Goal: Navigation & Orientation: Find specific page/section

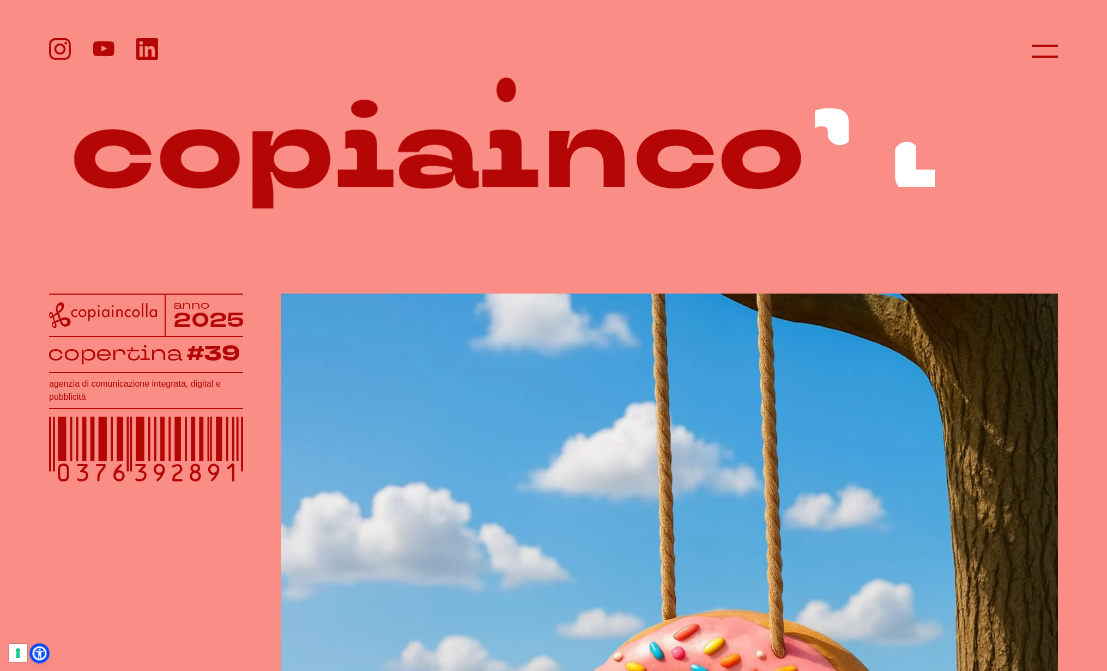
click at [40, 653] on icon at bounding box center [39, 654] width 9 height 10
select select "it"
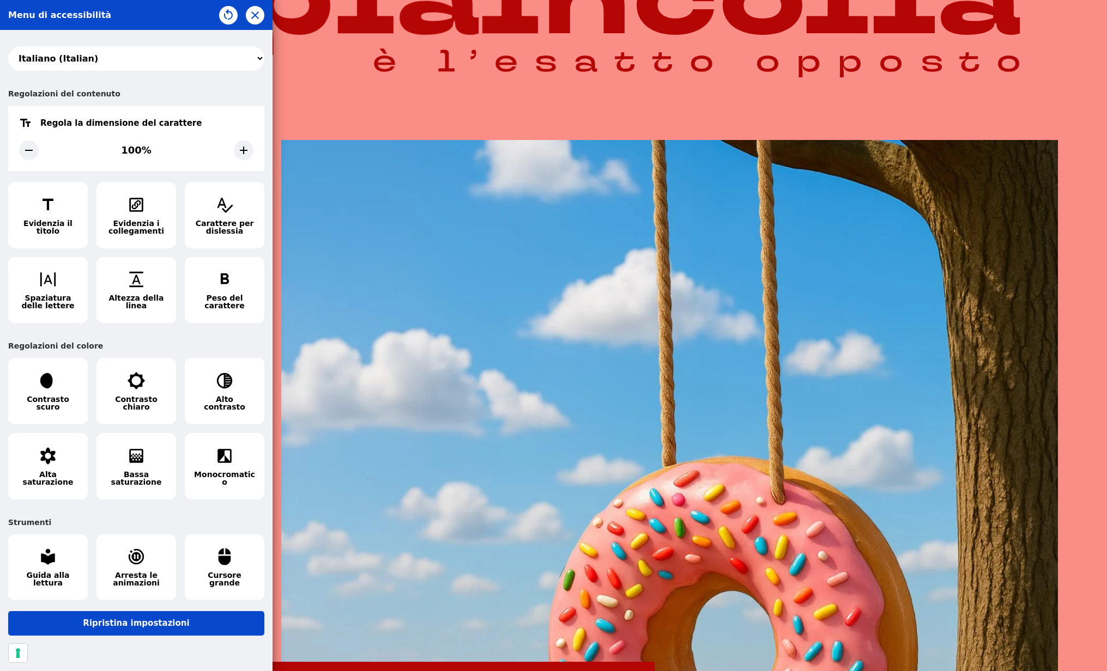
scroll to position [155, 0]
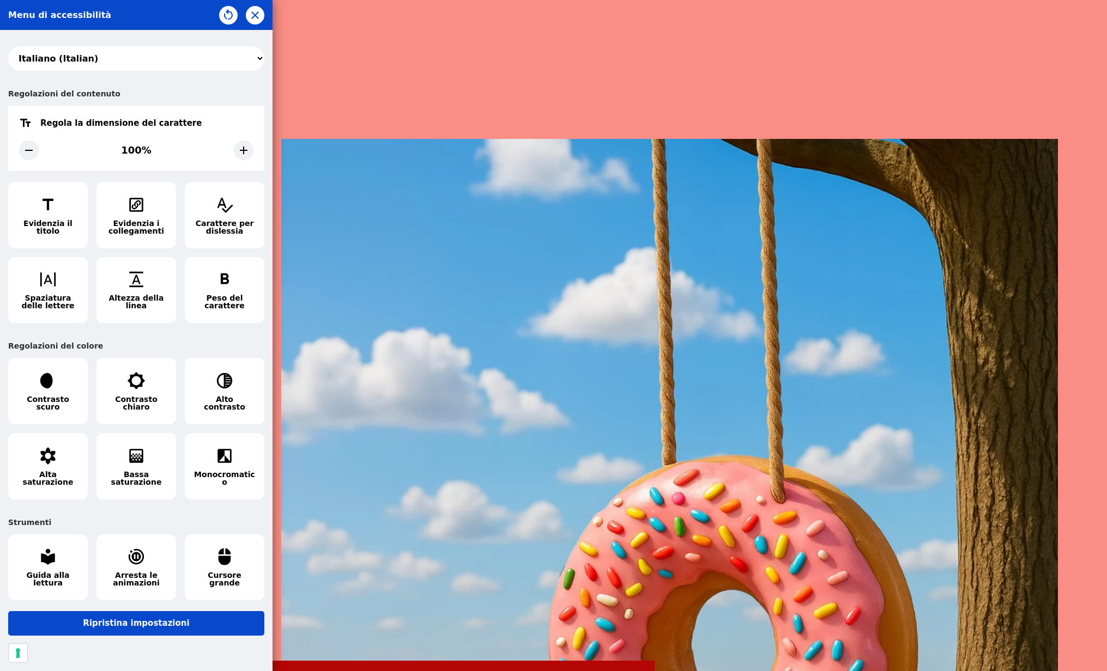
click at [181, 92] on div "Regolazioni del contenuto" at bounding box center [136, 94] width 256 height 24
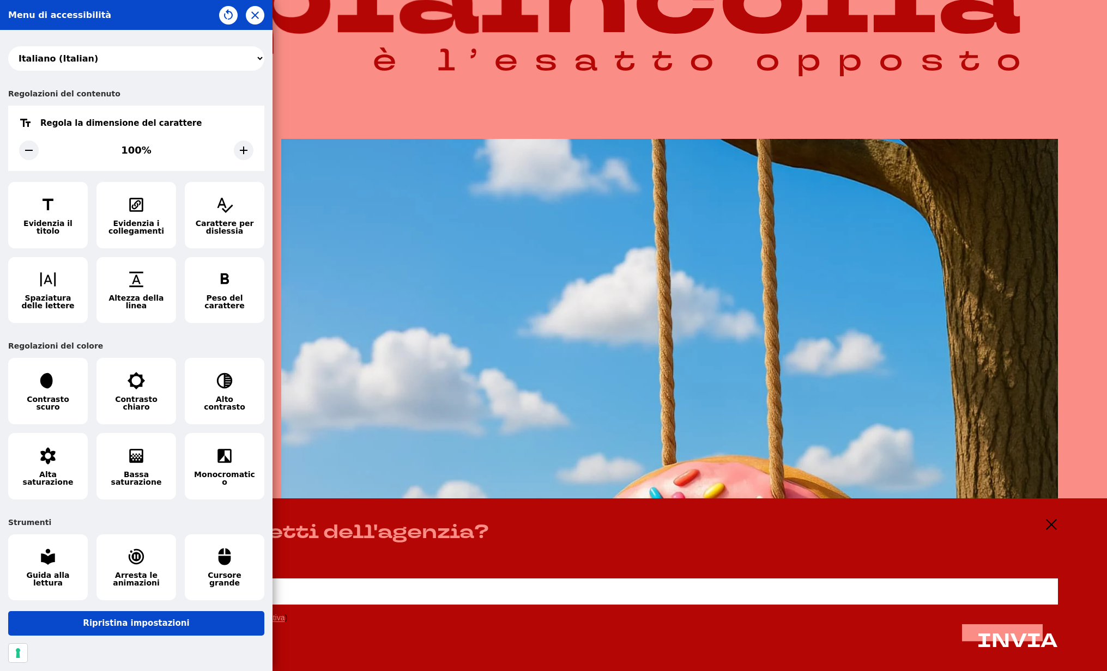
click at [206, 88] on div "Regolazioni del contenuto" at bounding box center [136, 94] width 256 height 24
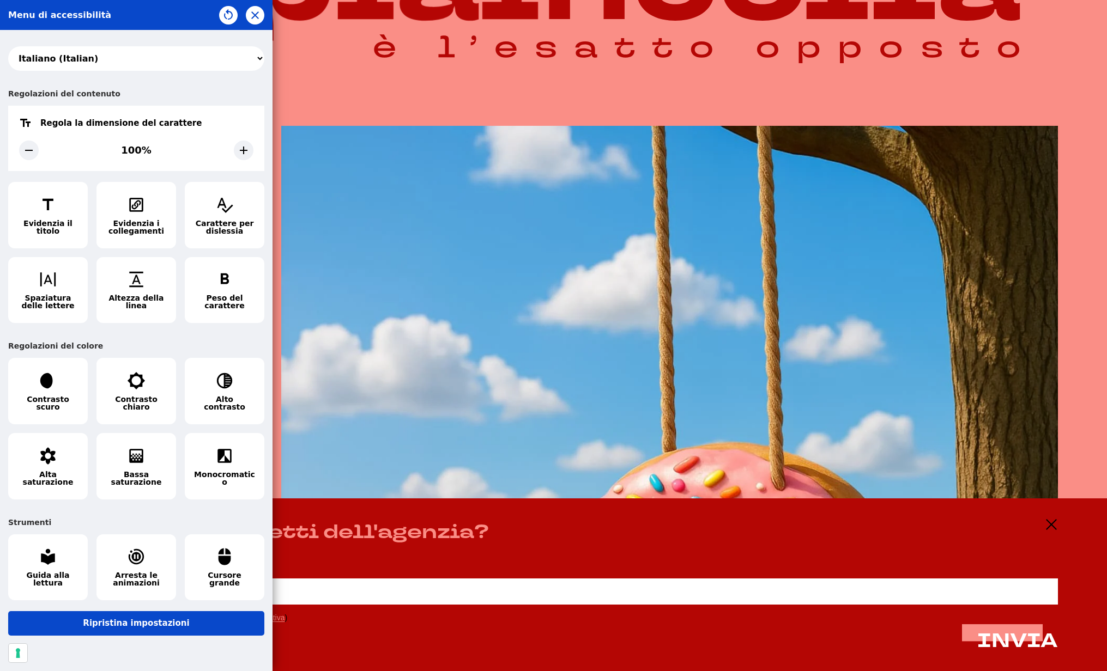
scroll to position [169, 0]
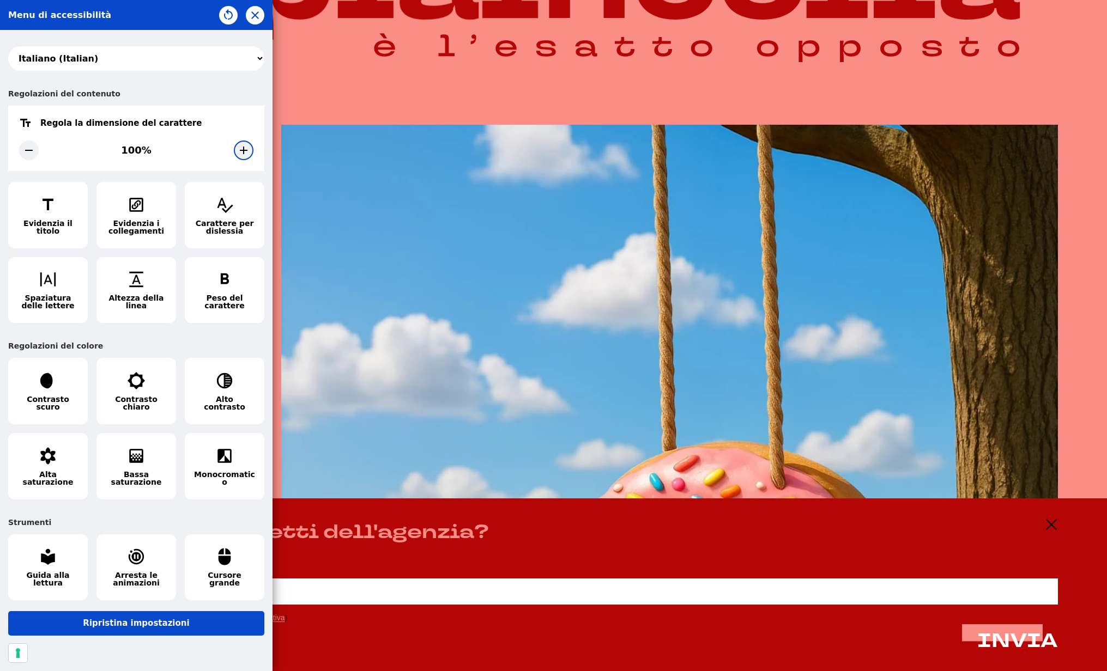
click at [240, 149] on icon at bounding box center [243, 150] width 13 height 13
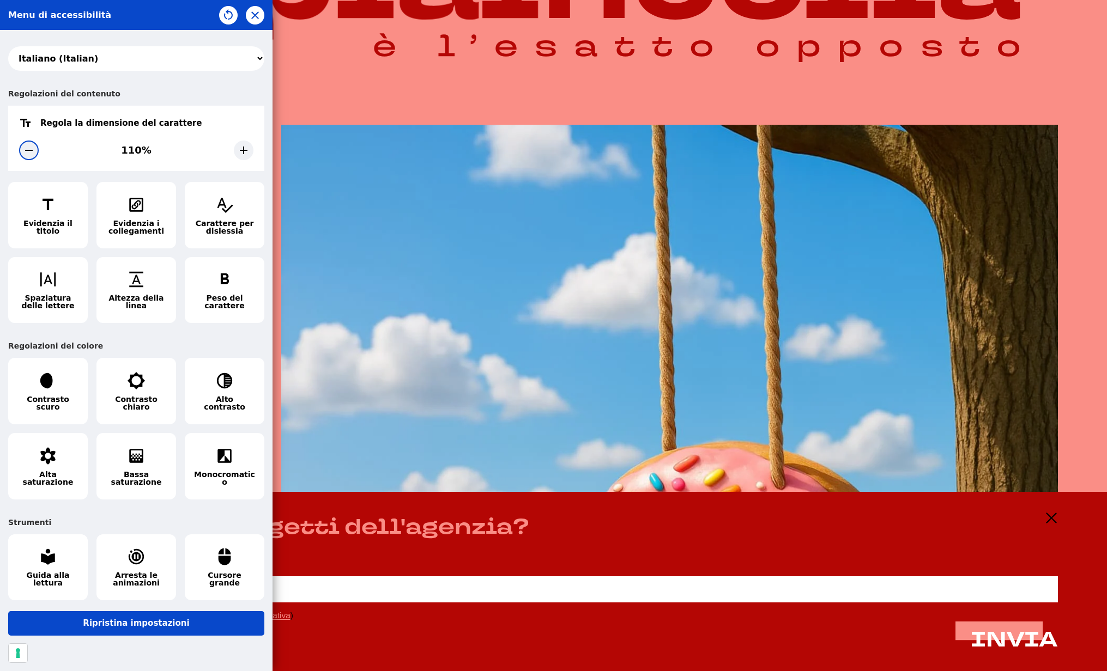
click at [21, 151] on div at bounding box center [29, 151] width 20 height 20
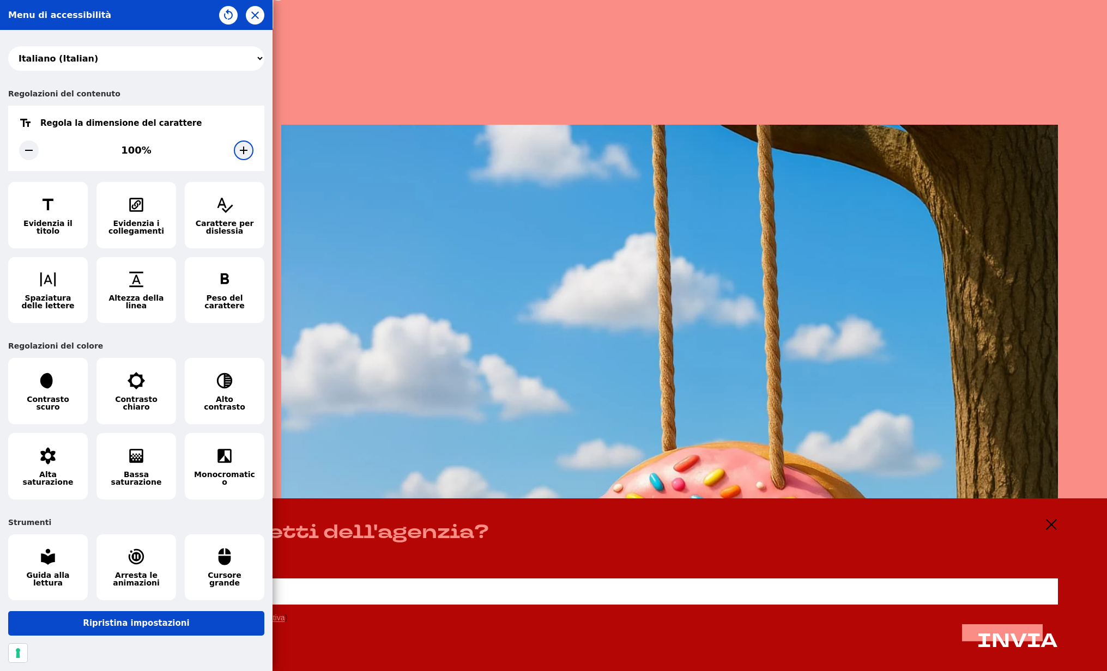
click at [237, 149] on icon at bounding box center [243, 150] width 13 height 13
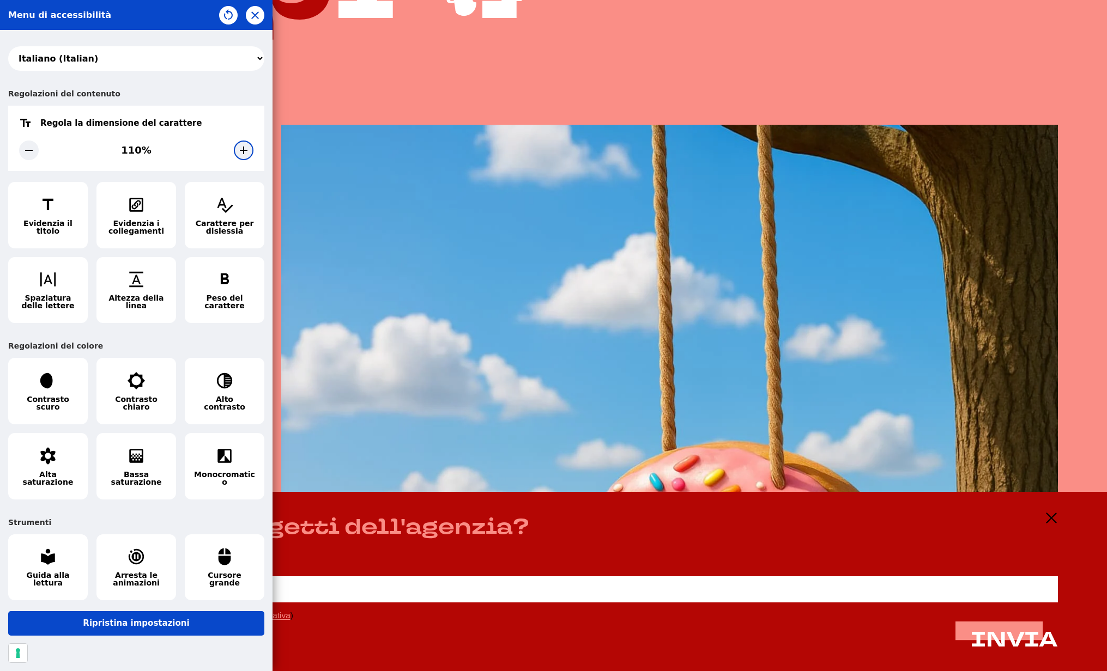
click at [237, 149] on icon at bounding box center [243, 150] width 13 height 13
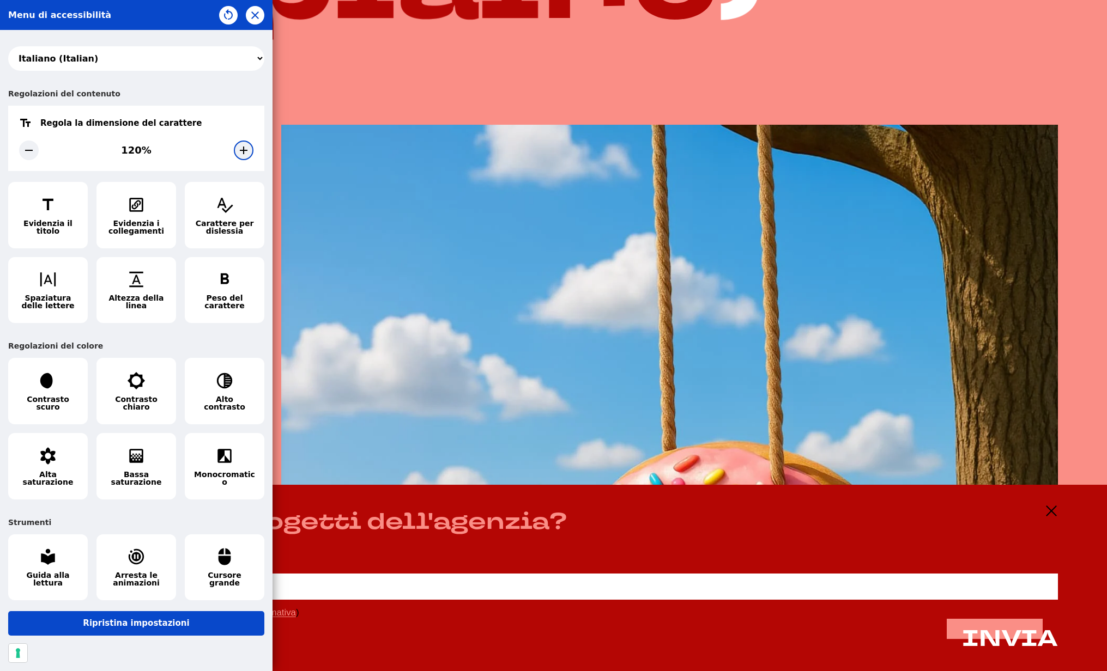
click at [237, 149] on icon at bounding box center [243, 150] width 13 height 13
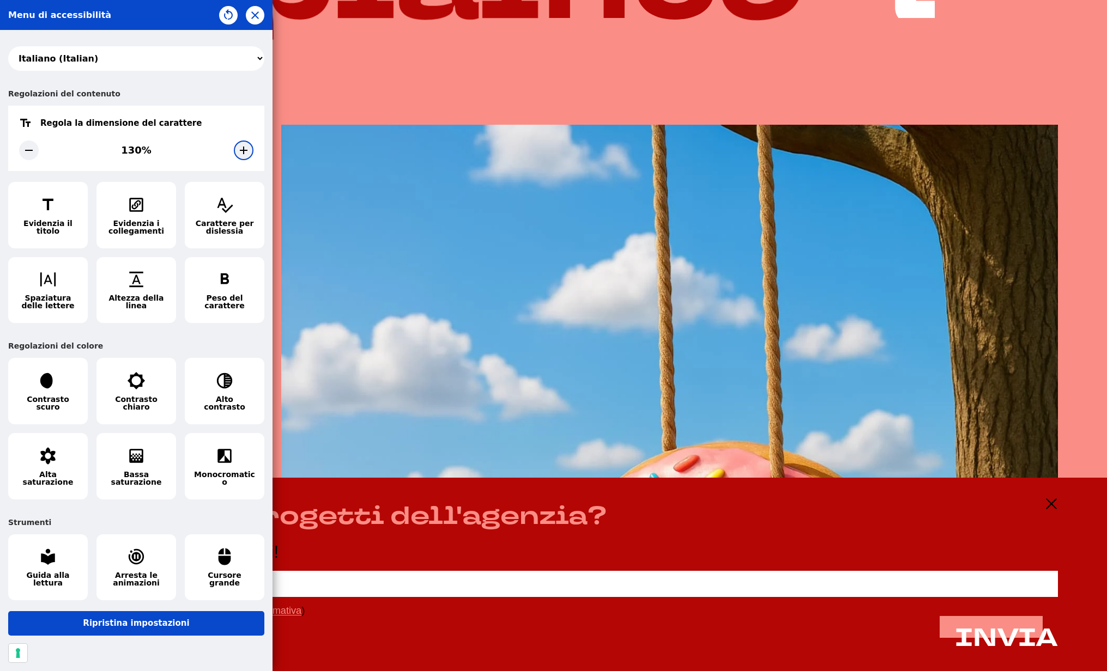
click at [237, 149] on icon at bounding box center [243, 150] width 13 height 13
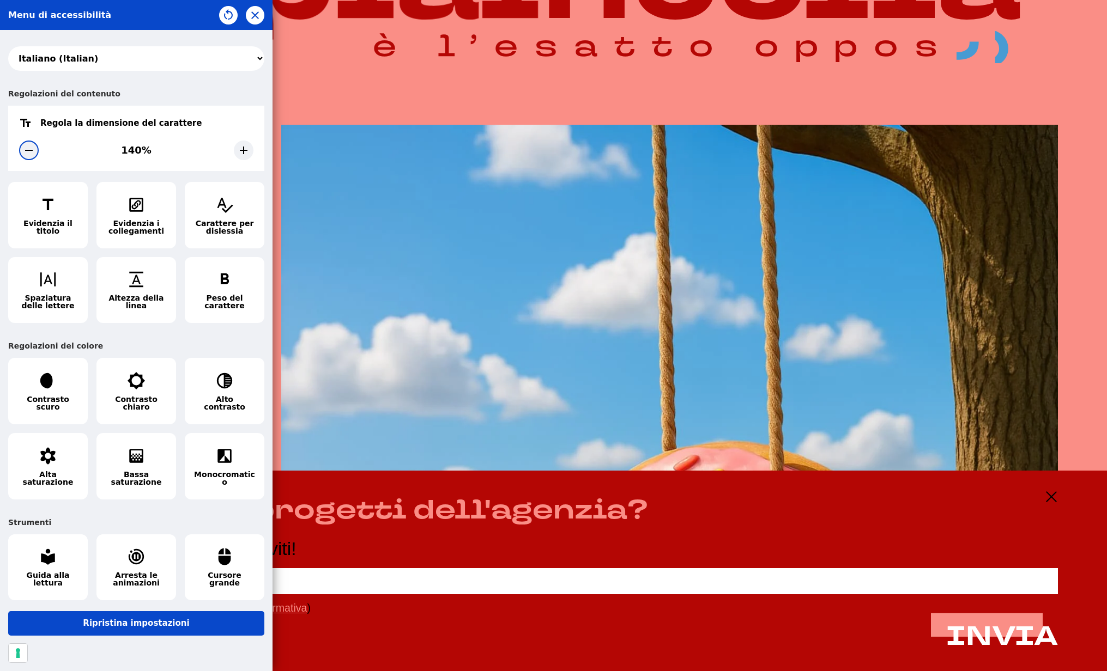
click at [36, 151] on div at bounding box center [29, 151] width 20 height 20
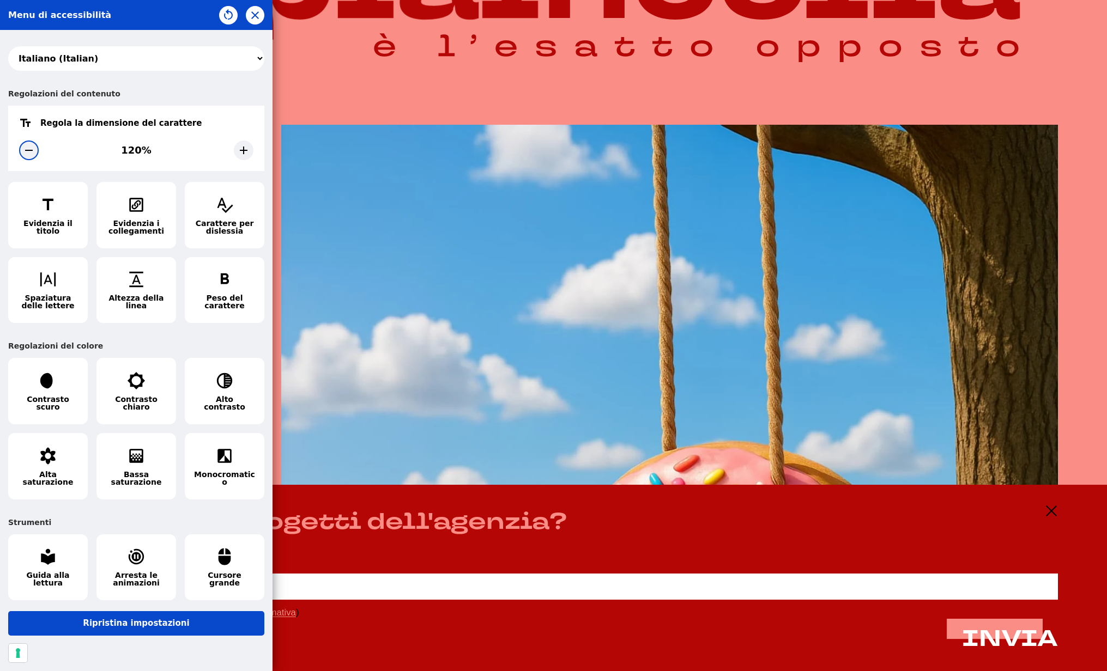
click at [36, 151] on div at bounding box center [29, 151] width 20 height 20
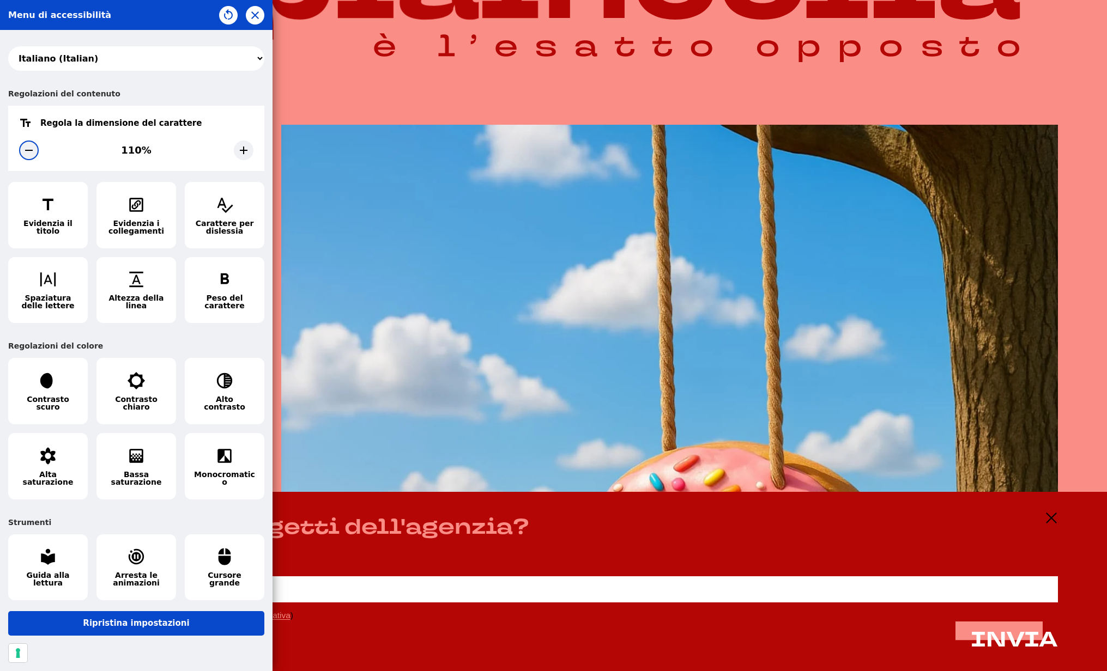
click at [32, 152] on icon at bounding box center [28, 150] width 13 height 13
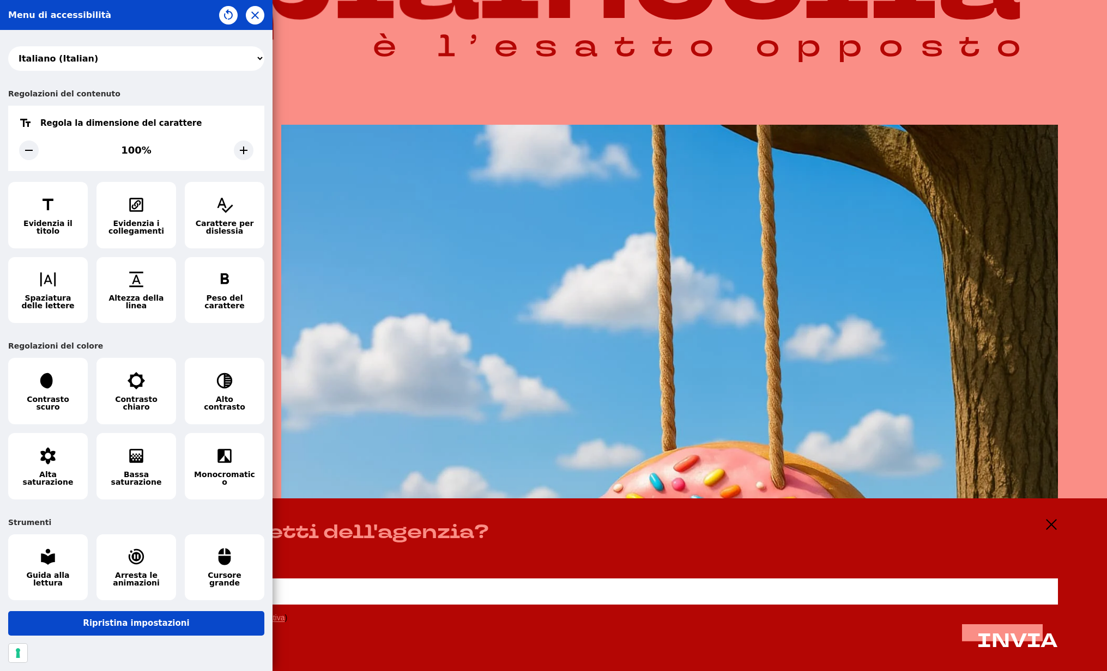
click at [200, 112] on div "Regola la dimensione del carattere 100%" at bounding box center [136, 138] width 256 height 65
click at [121, 620] on button "Ripristina impostazioni" at bounding box center [136, 624] width 256 height 25
click at [1054, 522] on div at bounding box center [553, 335] width 1107 height 671
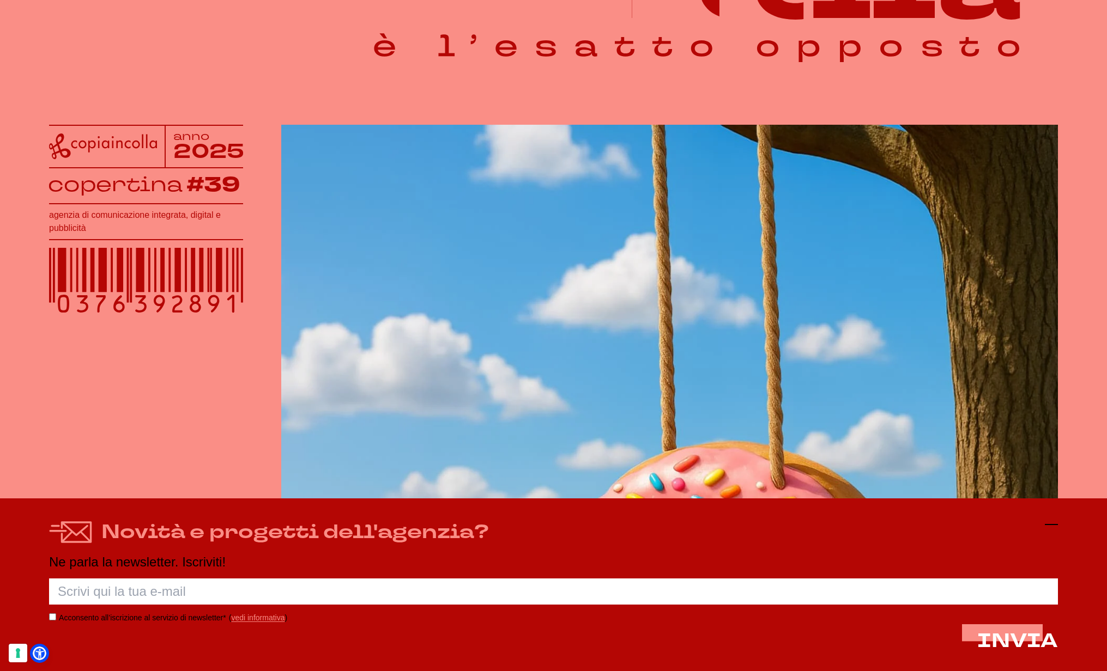
click at [1056, 524] on icon at bounding box center [1051, 524] width 13 height 13
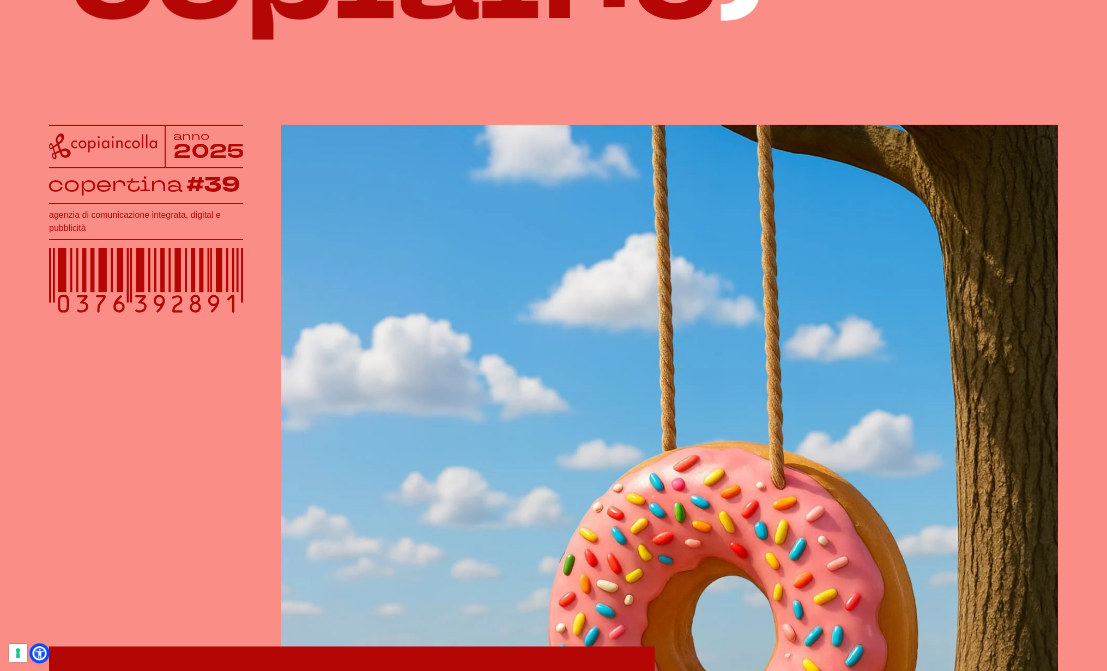
click at [41, 655] on icon at bounding box center [39, 653] width 11 height 11
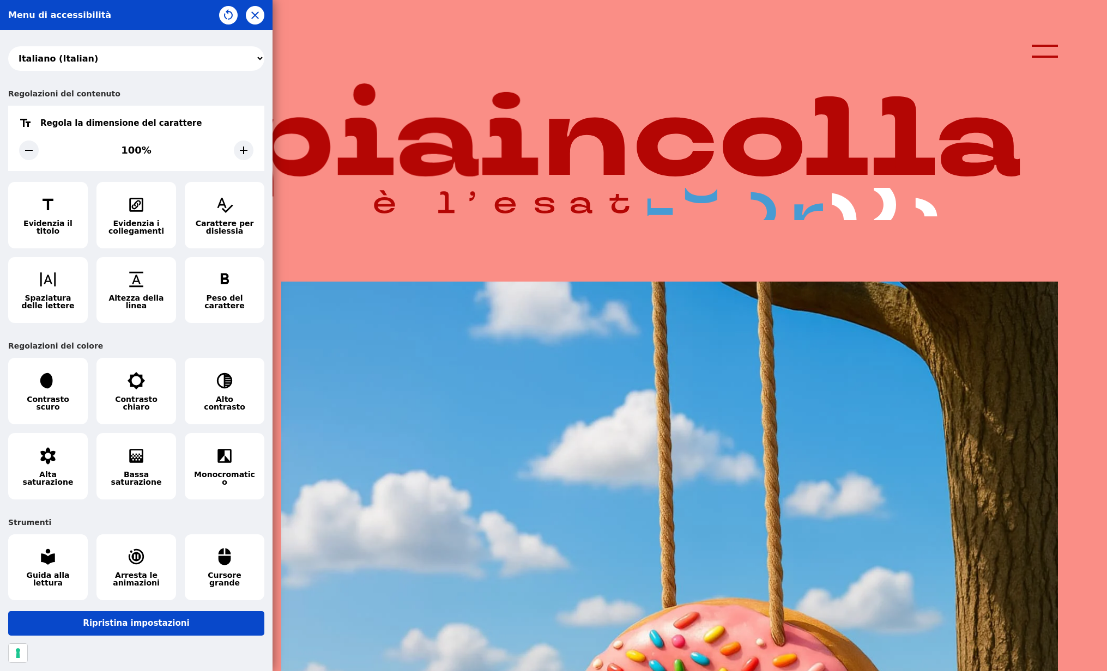
scroll to position [0, 0]
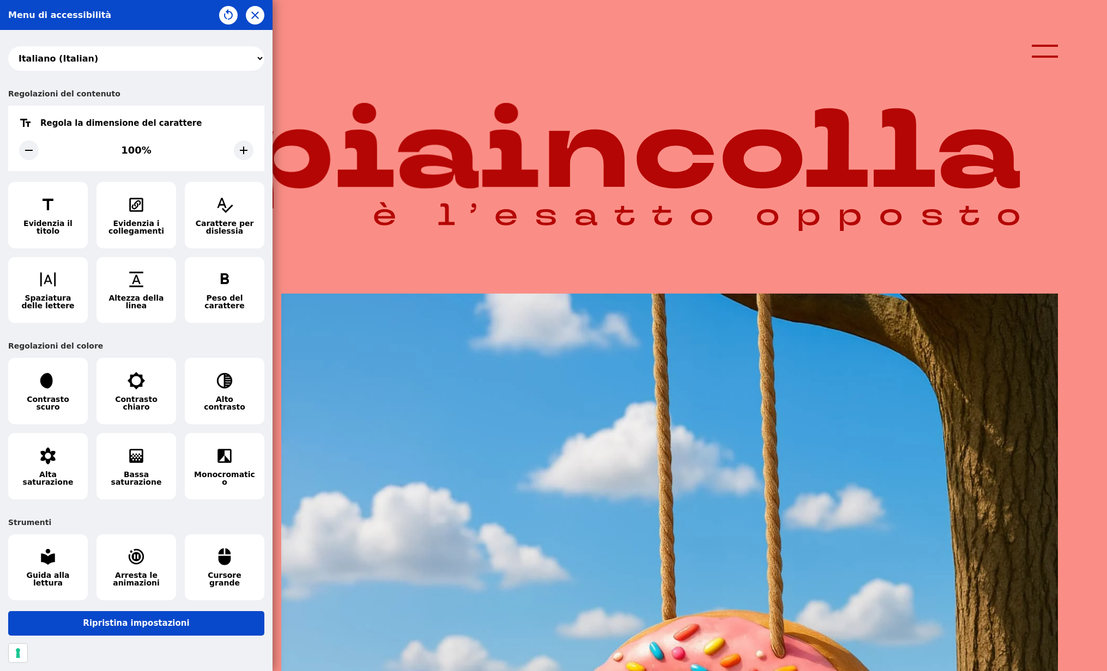
click at [1044, 55] on div at bounding box center [553, 335] width 1107 height 671
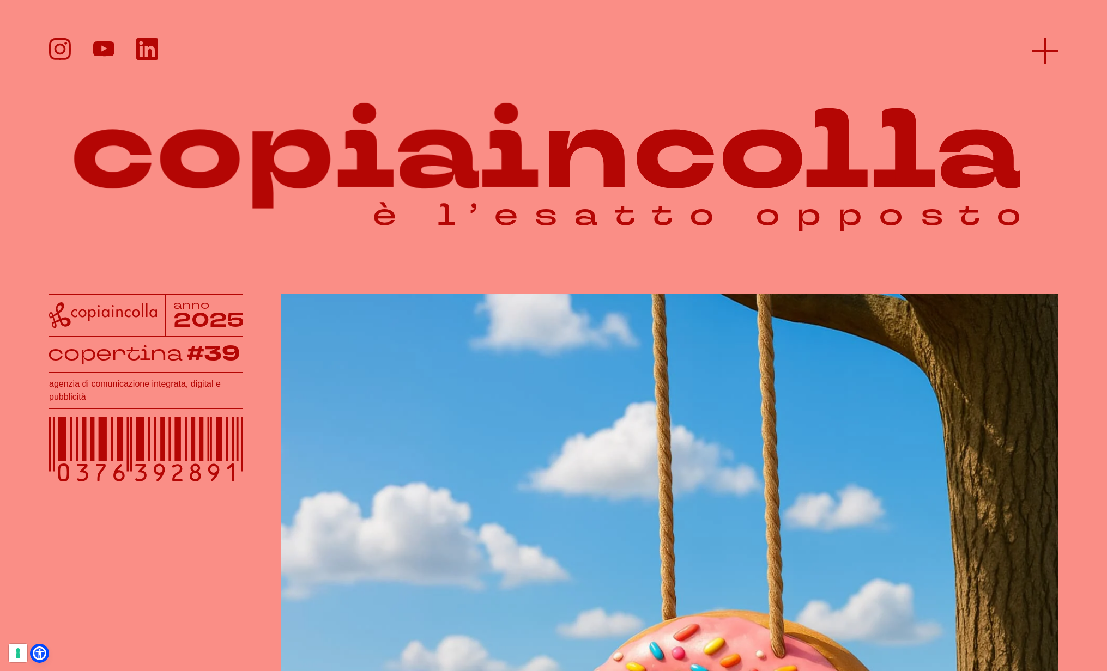
click at [1040, 44] on icon at bounding box center [1045, 51] width 26 height 26
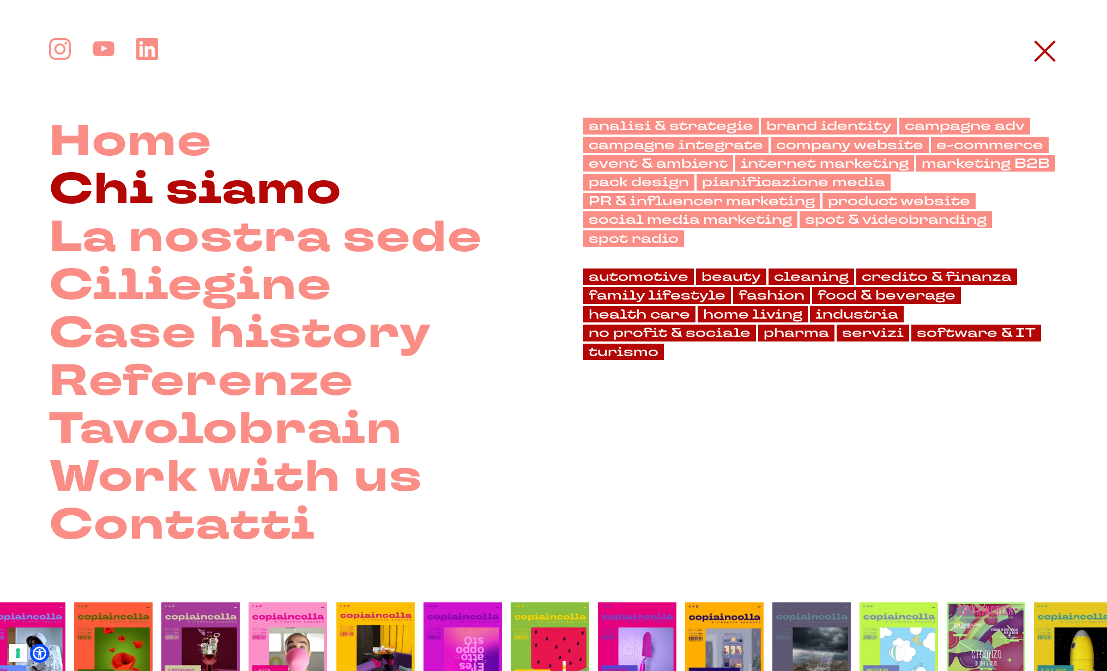
click at [311, 174] on link "Chi siamo" at bounding box center [195, 190] width 293 height 48
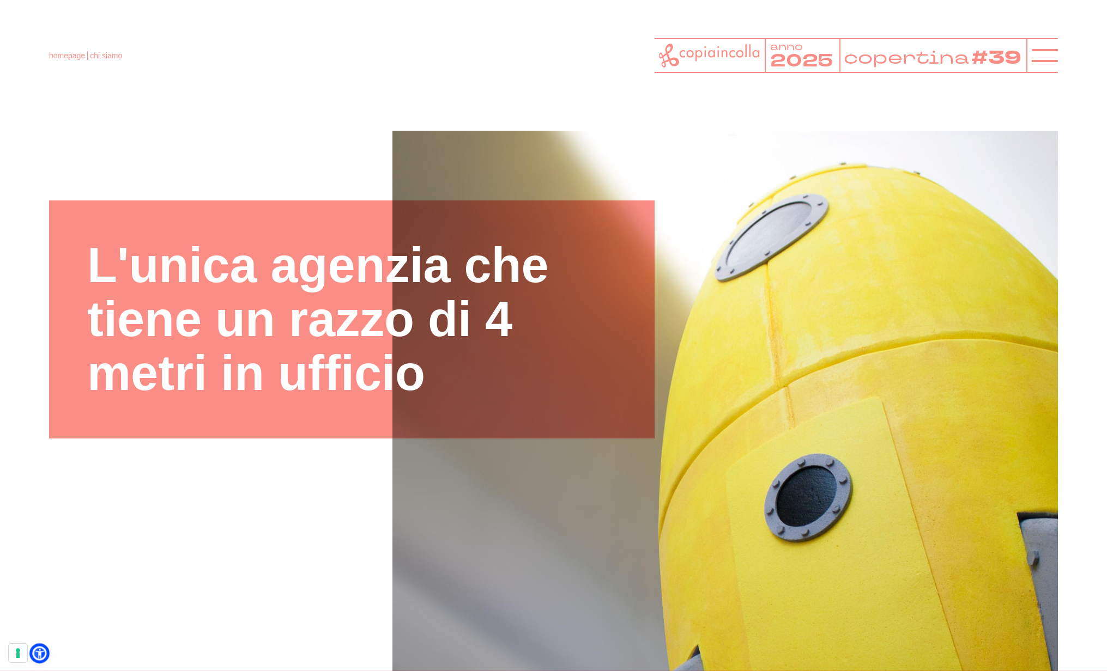
click at [38, 657] on icon at bounding box center [39, 653] width 11 height 11
select select "it"
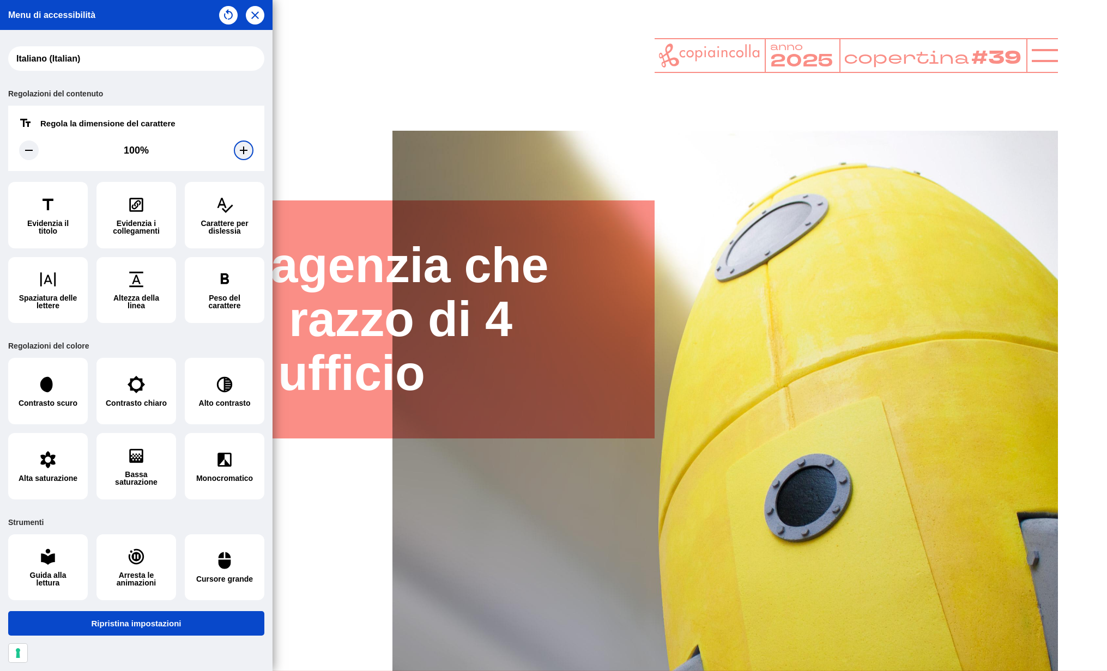
click at [239, 150] on icon at bounding box center [243, 150] width 13 height 13
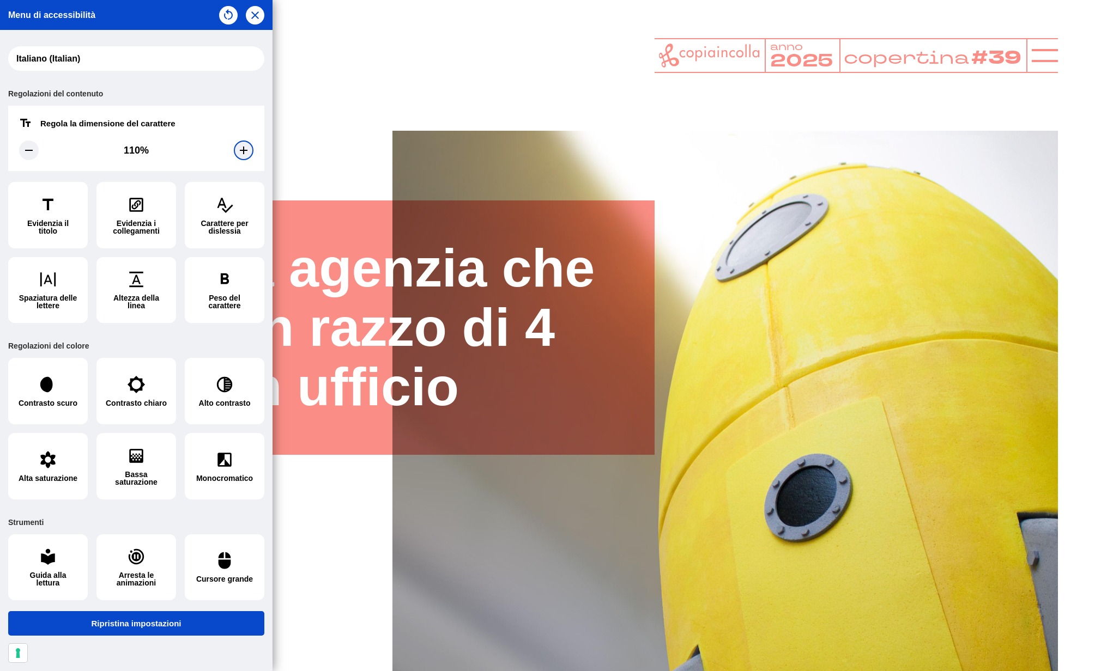
click at [239, 150] on icon at bounding box center [243, 150] width 13 height 13
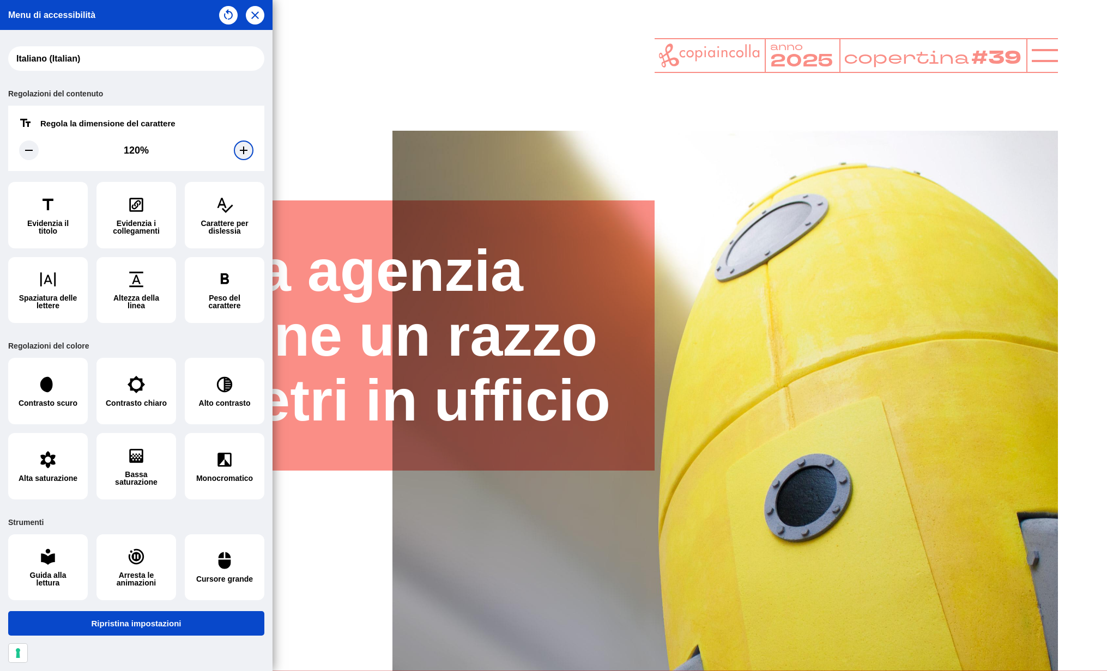
click at [239, 150] on icon at bounding box center [243, 150] width 13 height 13
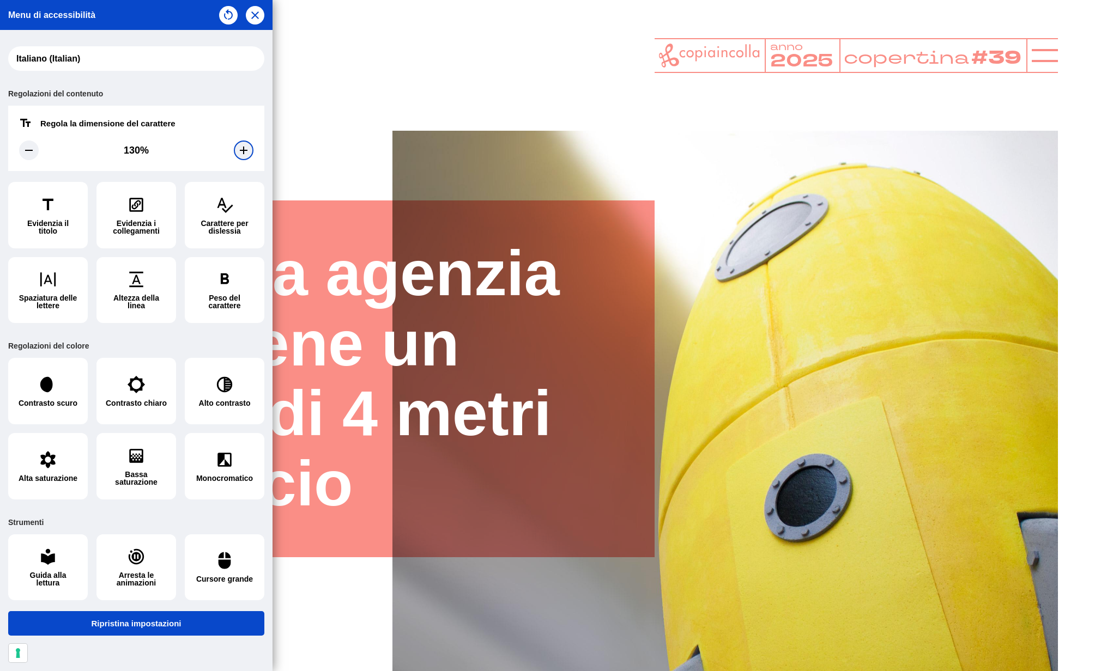
click at [239, 150] on icon at bounding box center [243, 150] width 13 height 13
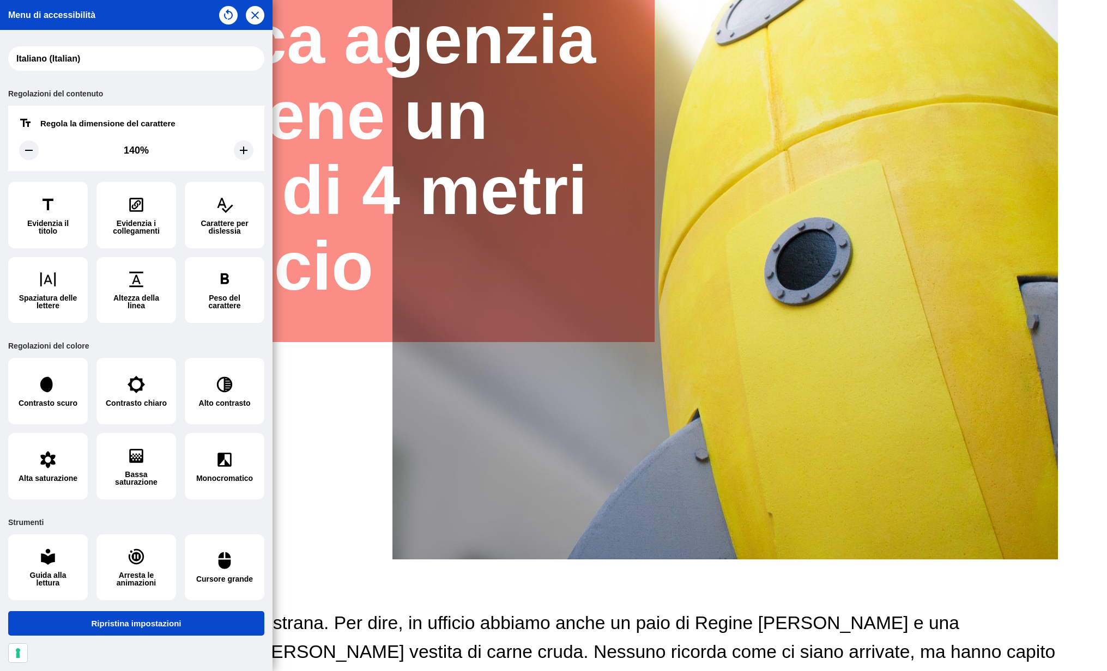
scroll to position [239, 0]
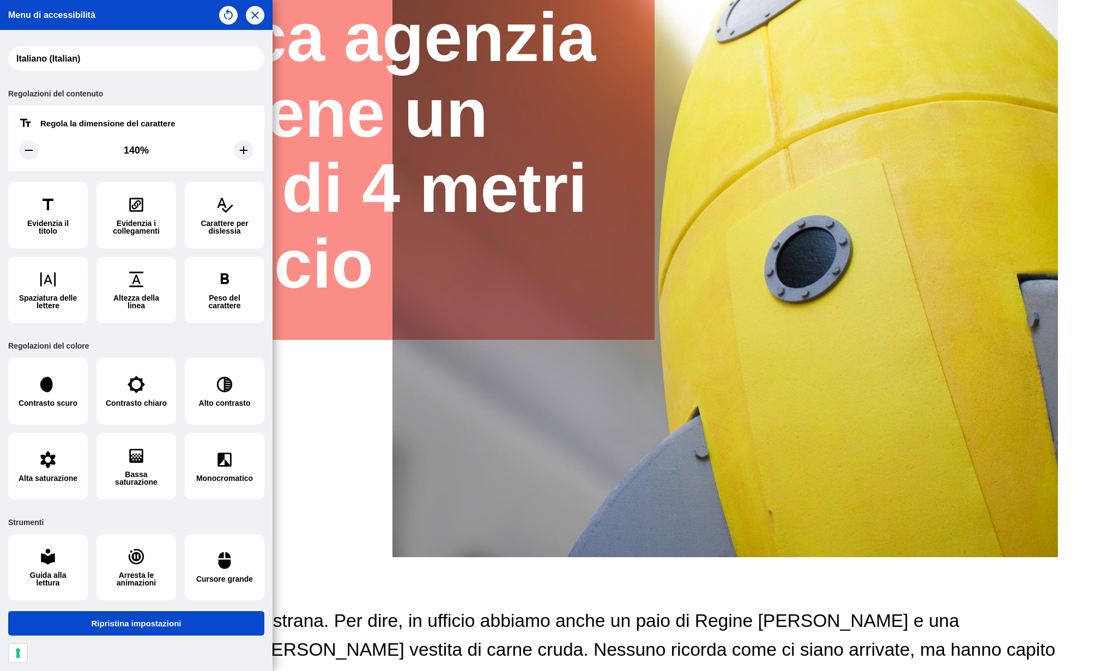
click at [128, 612] on button "Ripristina impostazioni" at bounding box center [136, 624] width 256 height 25
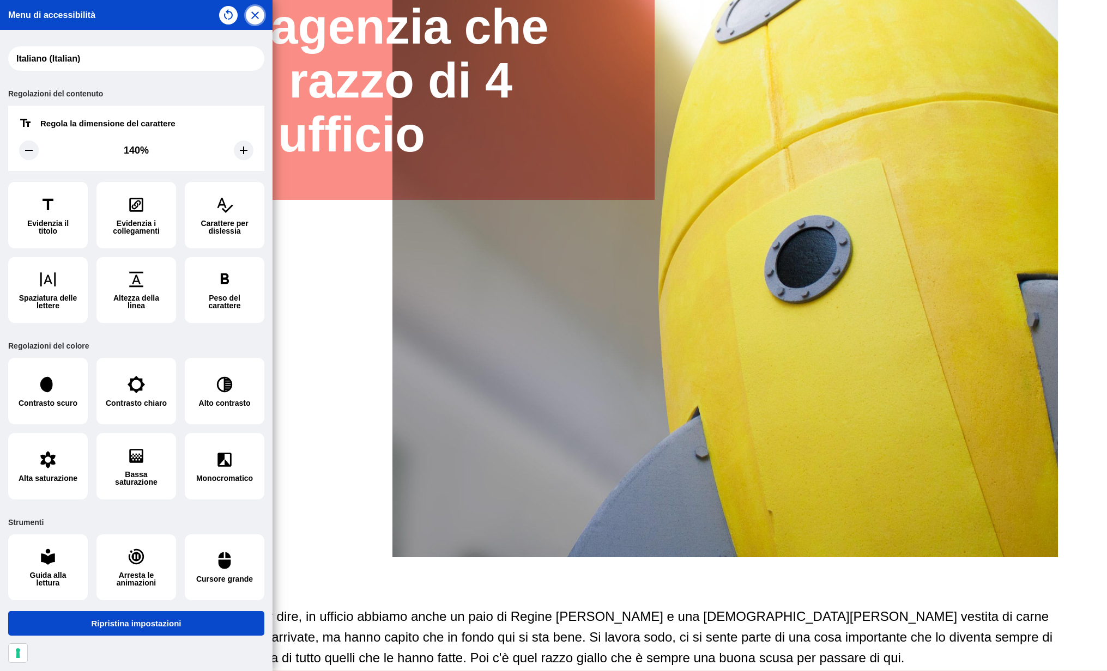
click at [261, 17] on icon "button" at bounding box center [255, 15] width 13 height 13
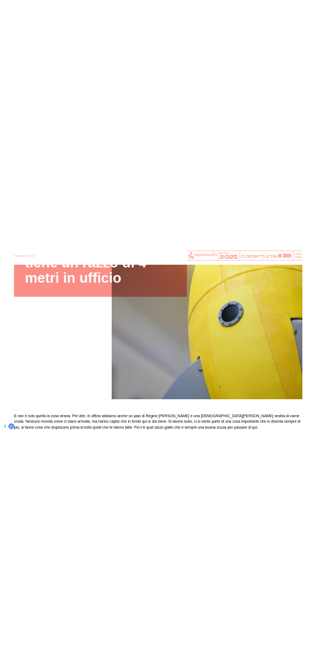
scroll to position [240, 0]
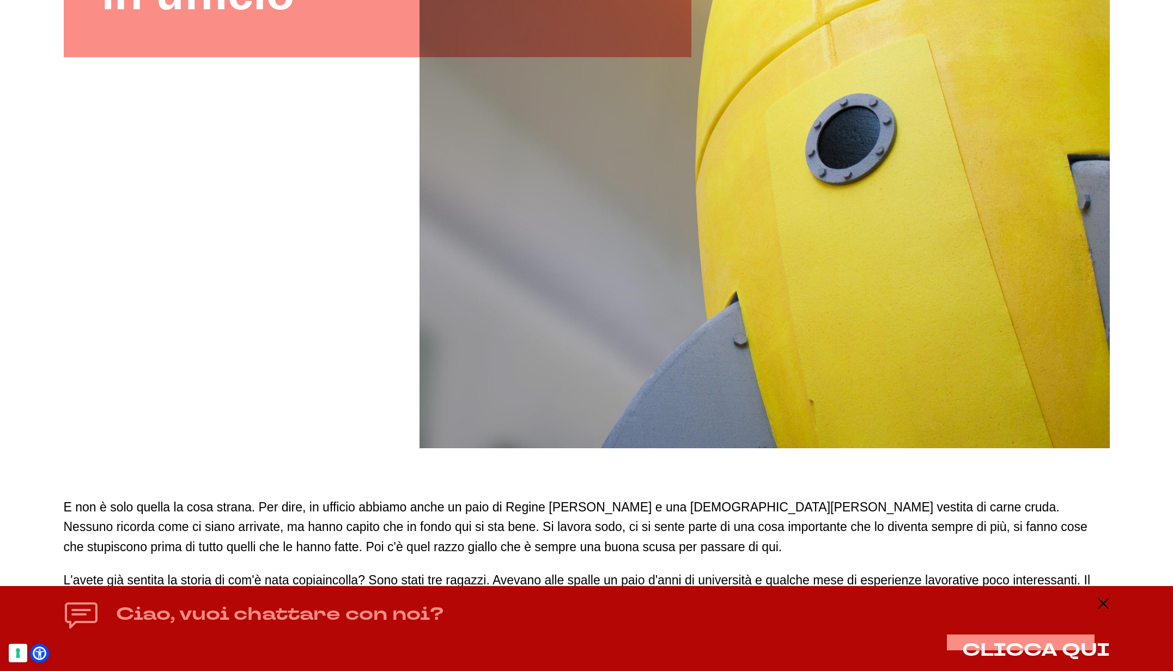
click at [979, 599] on div "Ciao, vuoi chattare con noi? CLICCA QUI" at bounding box center [586, 628] width 1173 height 85
click at [979, 599] on icon at bounding box center [1103, 603] width 13 height 13
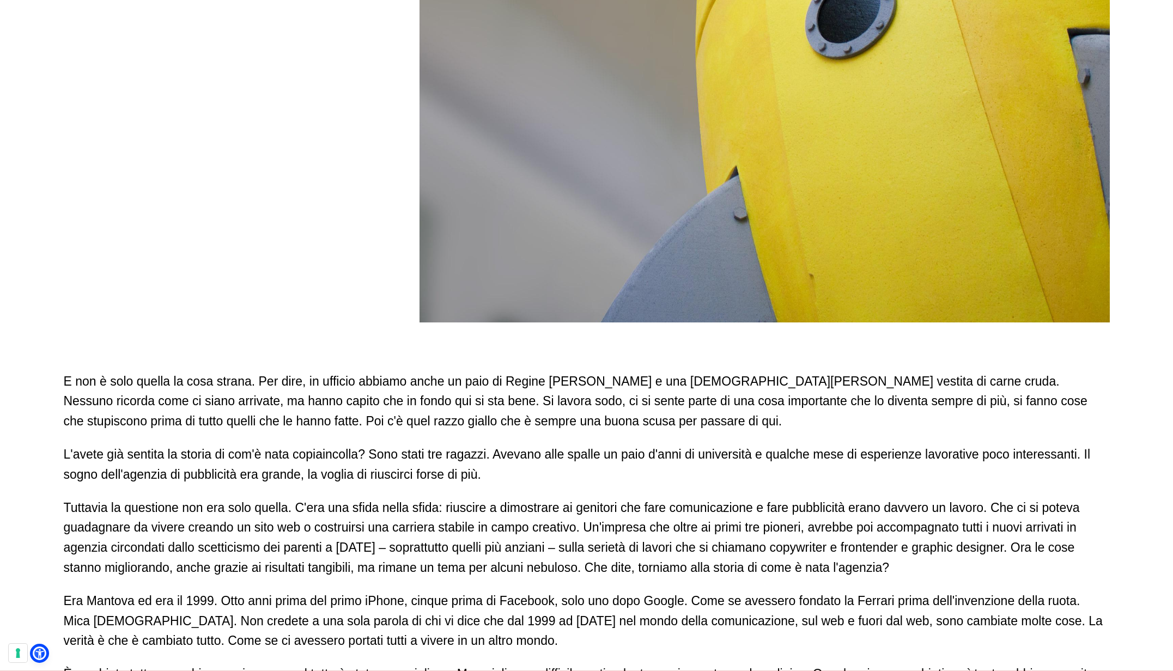
scroll to position [504, 0]
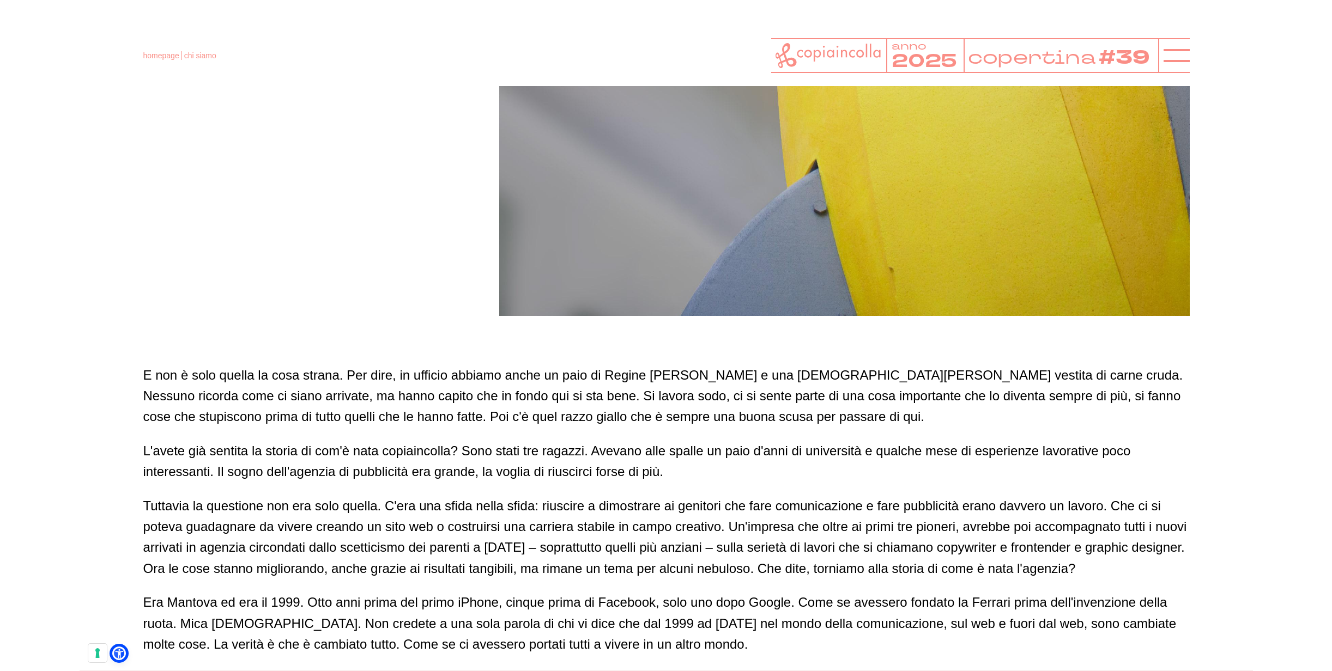
scroll to position [508, 0]
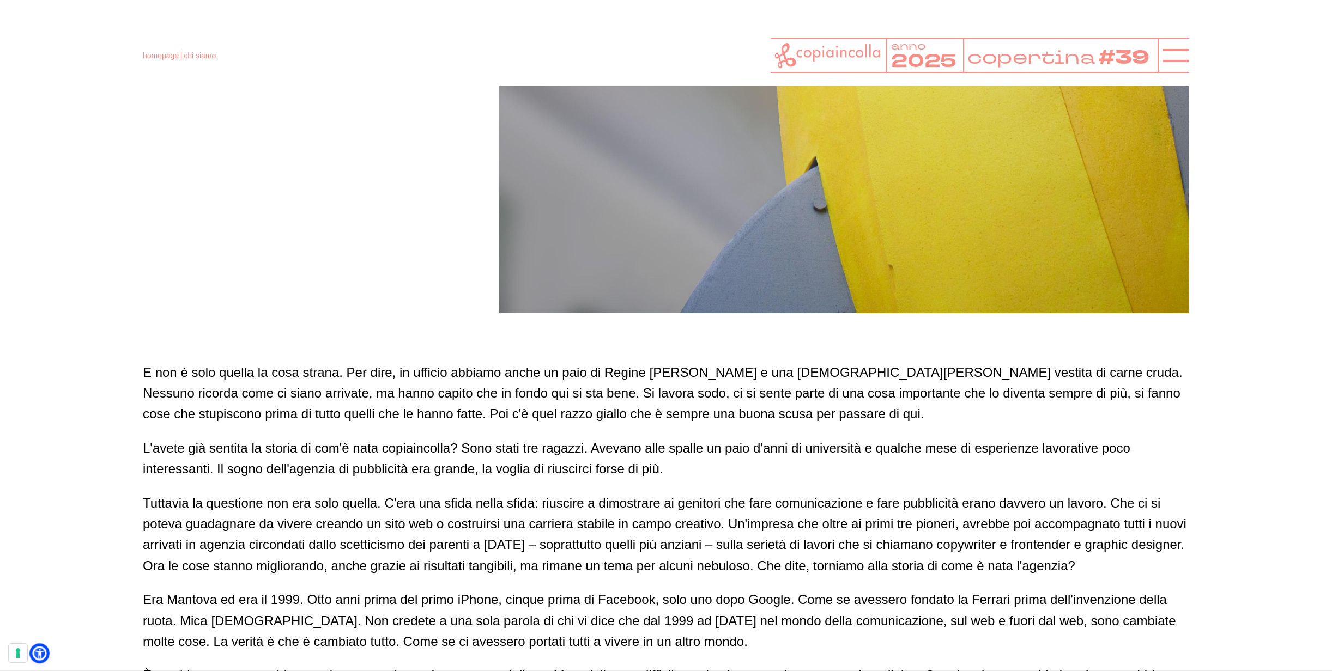
click at [44, 653] on icon at bounding box center [39, 653] width 11 height 11
select select "it"
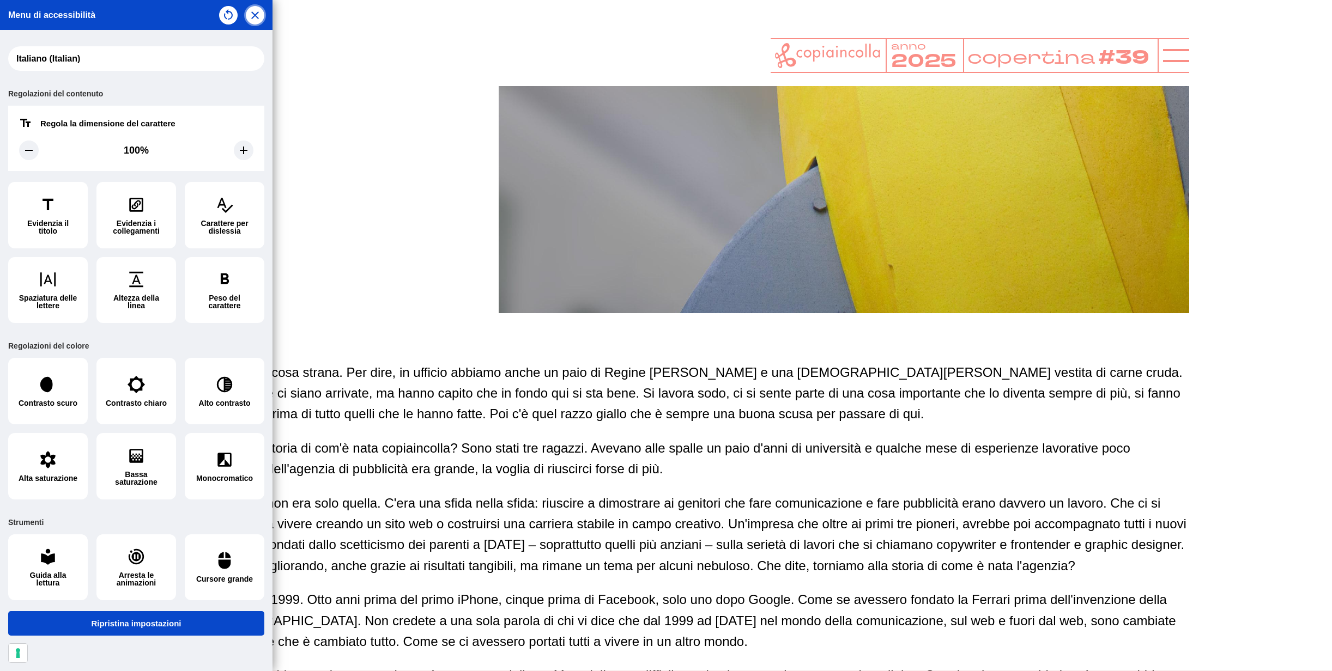
click at [253, 15] on icon "button" at bounding box center [255, 15] width 13 height 13
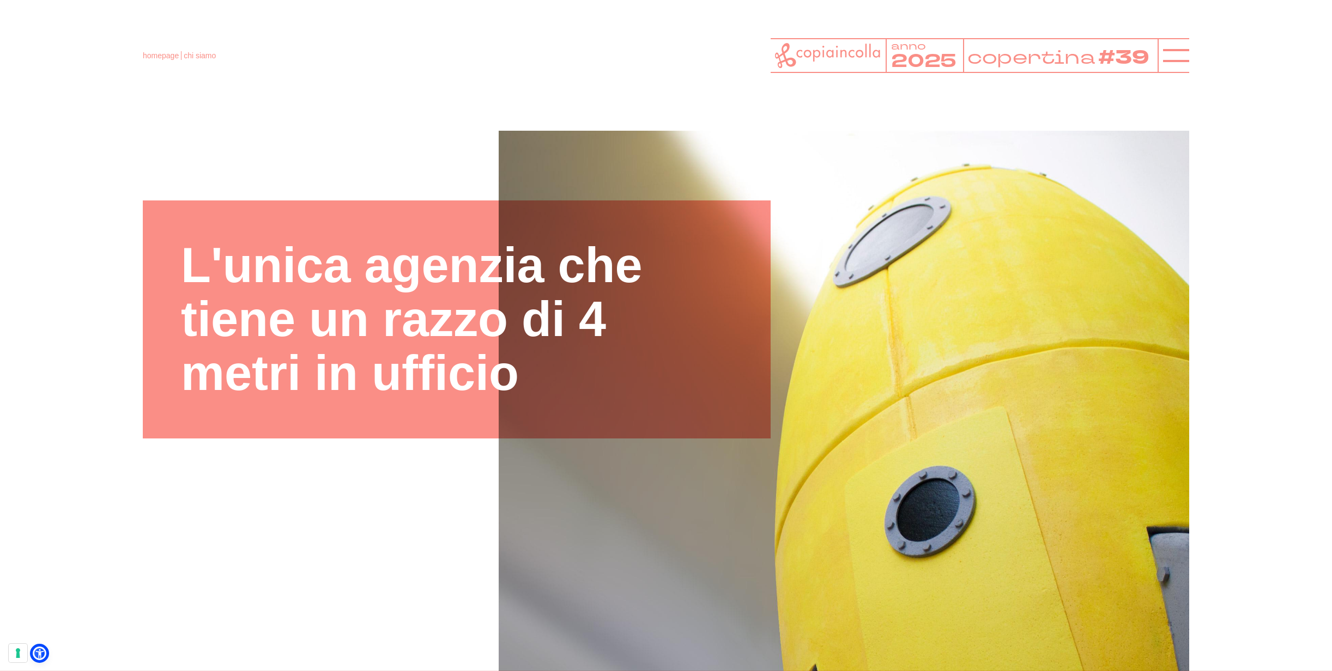
click at [154, 615] on div at bounding box center [666, 476] width 1046 height 691
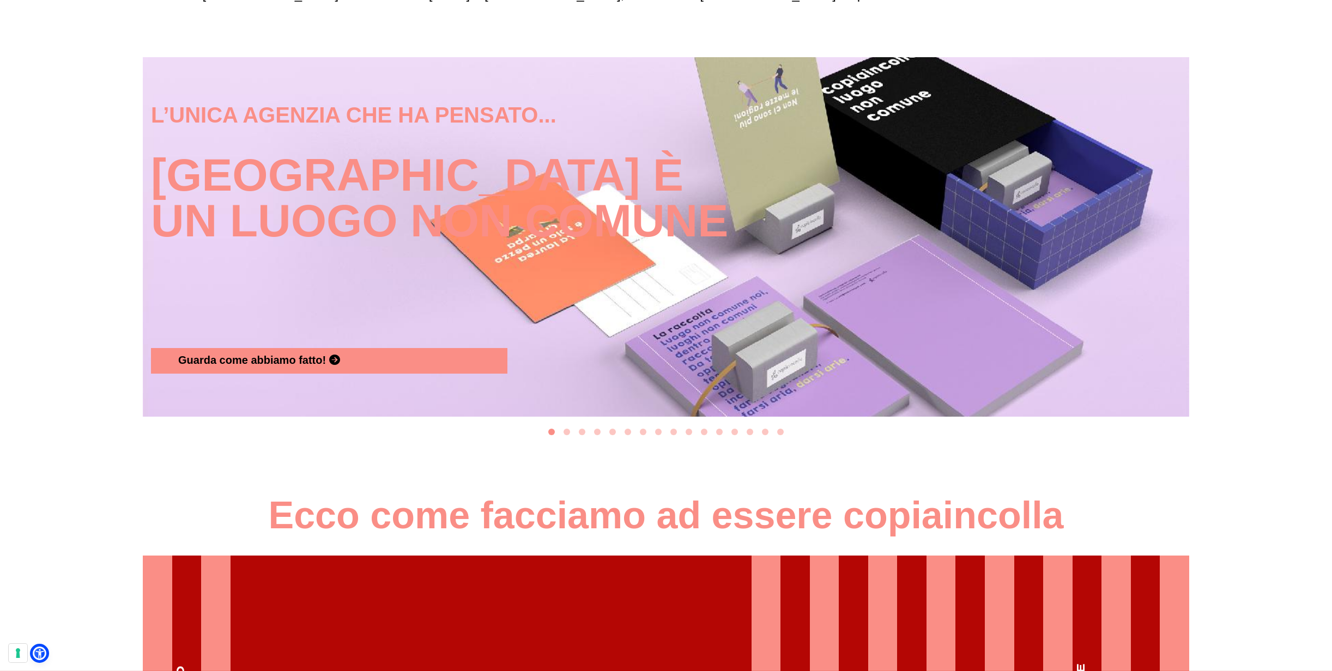
scroll to position [1266, 0]
